Goal: Communication & Community: Answer question/provide support

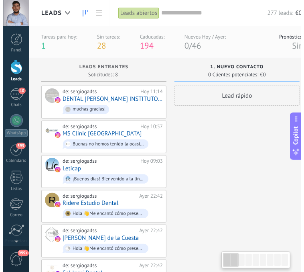
scroll to position [8, 0]
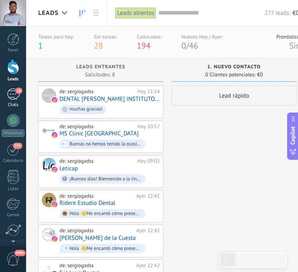
click at [13, 100] on link "10 Chats" at bounding box center [13, 97] width 26 height 19
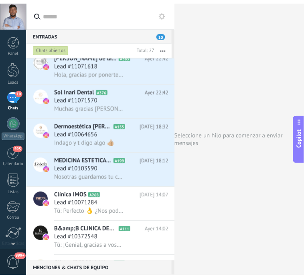
scroll to position [203, 0]
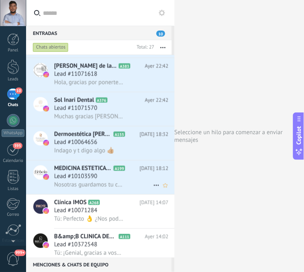
click at [89, 181] on span "Lead #10103590" at bounding box center [75, 177] width 43 height 8
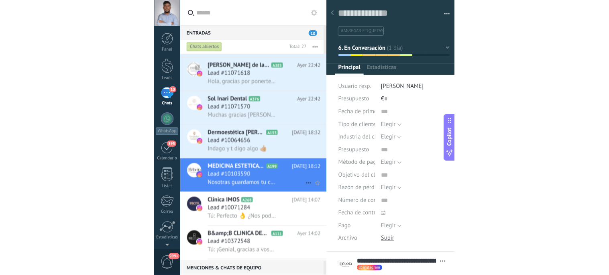
scroll to position [12, 0]
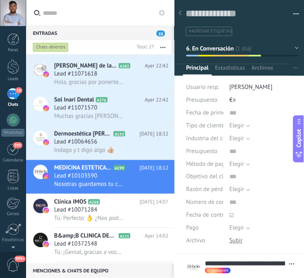
click at [179, 12] on icon at bounding box center [180, 12] width 3 height 5
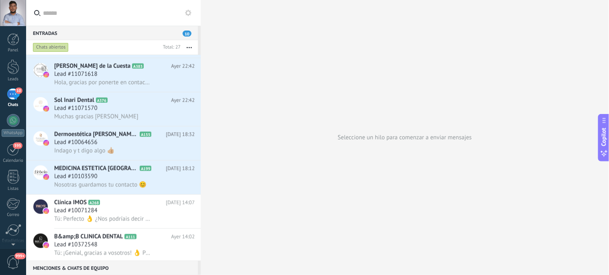
scroll to position [12, 0]
click at [90, 181] on span "Lead #10103590" at bounding box center [75, 177] width 43 height 8
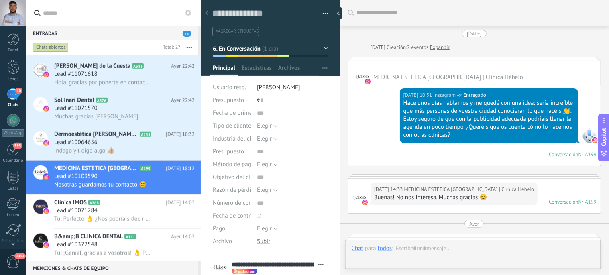
scroll to position [278, 0]
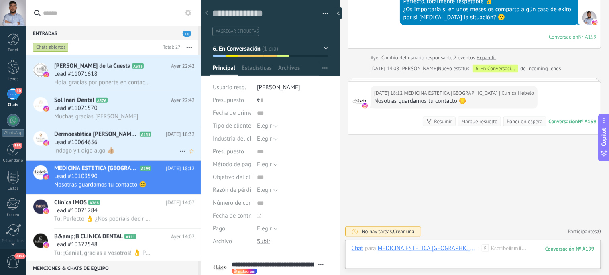
click at [103, 138] on span "Dermoestética [PERSON_NAME] y [PERSON_NAME]" at bounding box center [96, 134] width 84 height 8
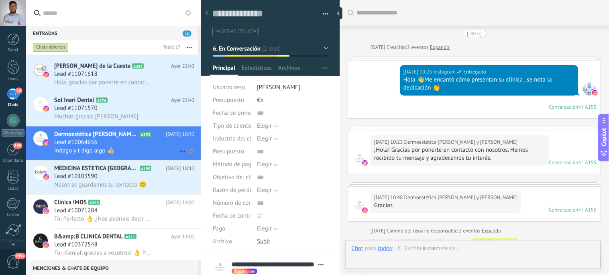
scroll to position [467, 0]
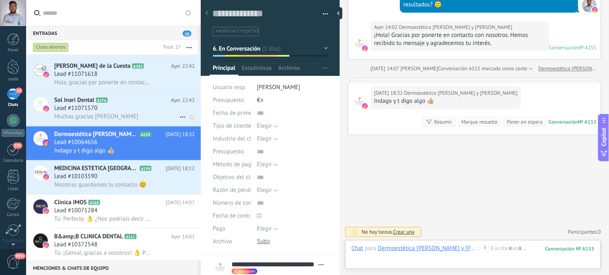
click at [83, 103] on span "Sol Inari Dental" at bounding box center [74, 100] width 40 height 8
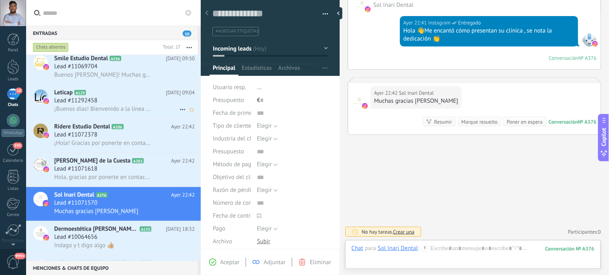
scroll to position [103, 0]
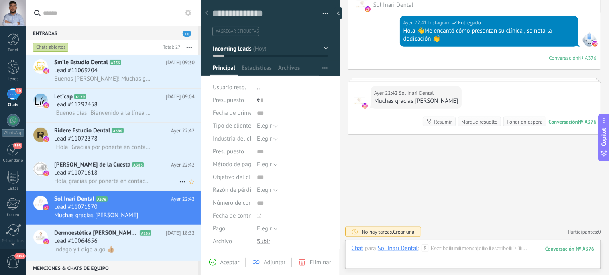
click at [65, 185] on span "Hola, gracias por ponerte en contacto con nuestra Clínica Dental, hemos recibid…" at bounding box center [102, 181] width 96 height 8
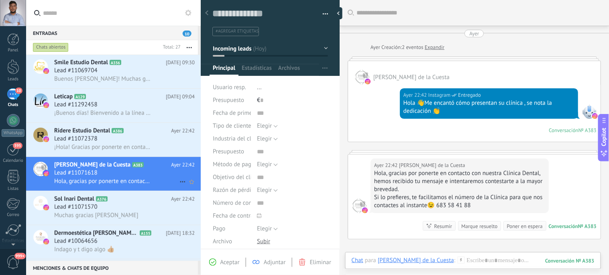
scroll to position [57, 0]
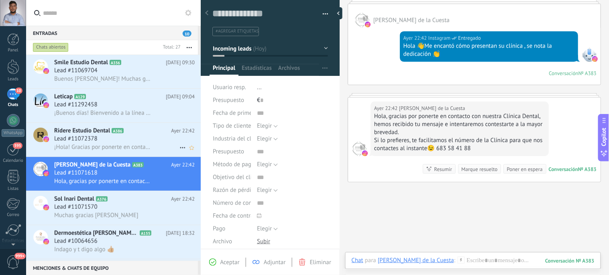
click at [77, 151] on span "¡Hola! Gracias por ponerte en contacto con nosotros. Puedes llamarnos al 965270…" at bounding box center [102, 147] width 96 height 8
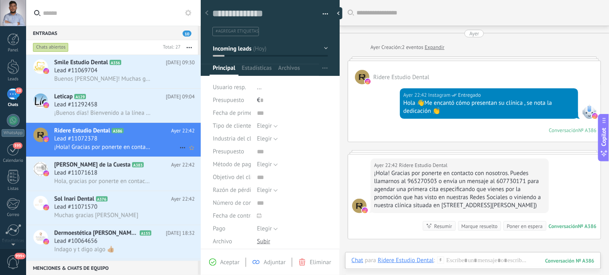
scroll to position [61, 0]
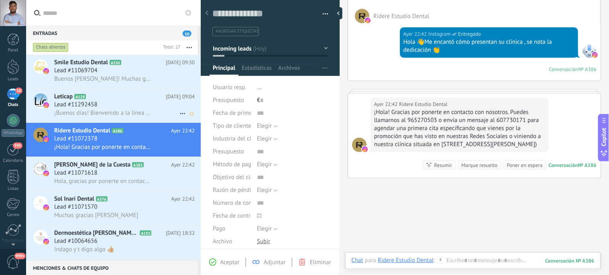
click at [106, 115] on span "¡Buenos días! Bienvenido a la línea de atención al paciente de Leticap, mi nomb…" at bounding box center [102, 113] width 96 height 8
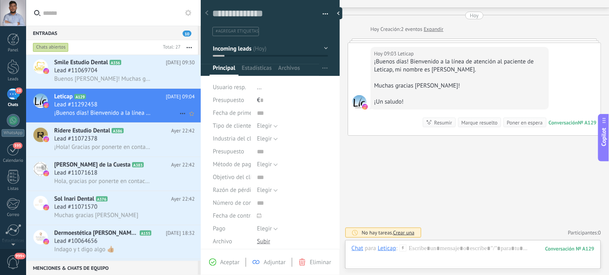
scroll to position [63, 0]
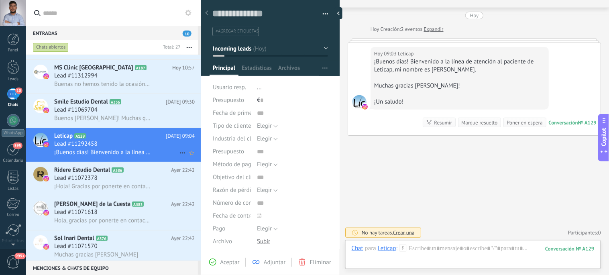
click at [106, 114] on div "Lead #11069704" at bounding box center [124, 110] width 140 height 8
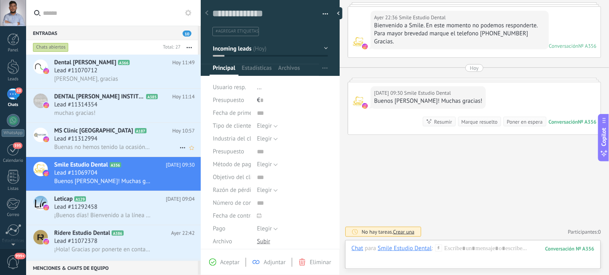
click at [90, 138] on span "Lead #11312994" at bounding box center [75, 139] width 43 height 8
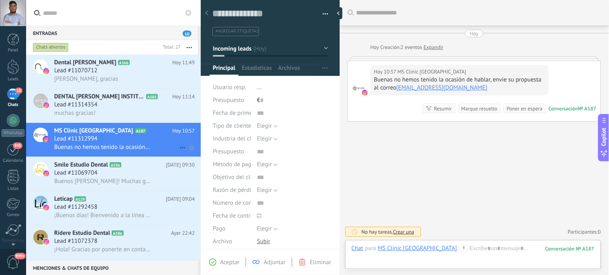
scroll to position [12, 0]
click at [86, 113] on span "muchas gracias!" at bounding box center [74, 113] width 41 height 8
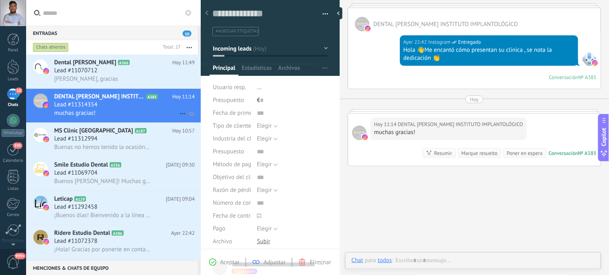
scroll to position [12, 0]
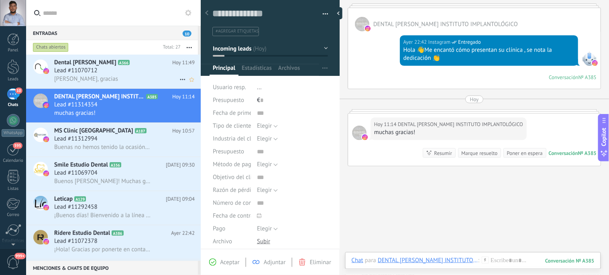
click at [89, 67] on span "Lead #11070712" at bounding box center [75, 71] width 43 height 8
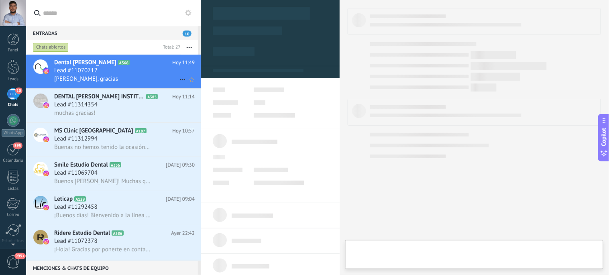
type textarea "**********"
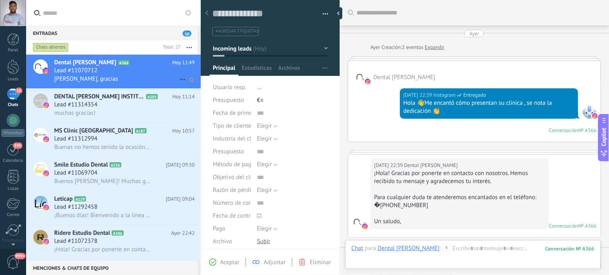
scroll to position [194, 0]
